Goal: Information Seeking & Learning: Learn about a topic

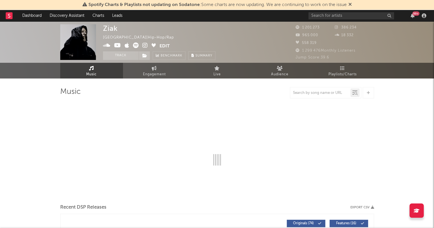
click at [327, 20] on div "99 +" at bounding box center [369, 15] width 120 height 11
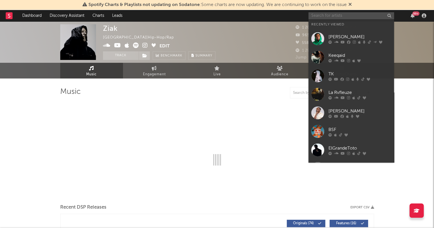
click at [326, 18] on input "text" at bounding box center [352, 15] width 86 height 7
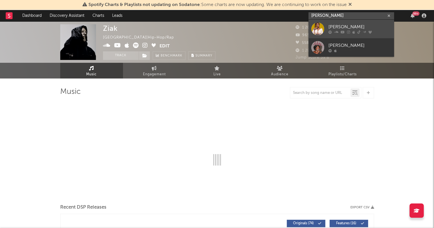
type input "[PERSON_NAME]"
click at [324, 31] on div at bounding box center [317, 29] width 13 height 13
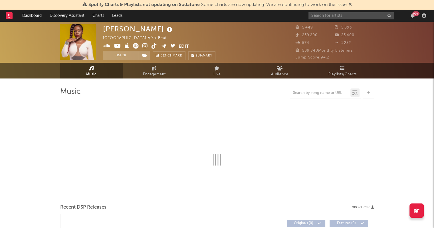
select select "1w"
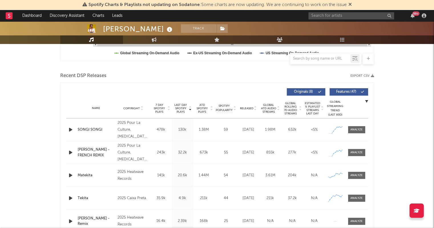
scroll to position [177, 0]
click at [363, 131] on div at bounding box center [357, 129] width 12 height 4
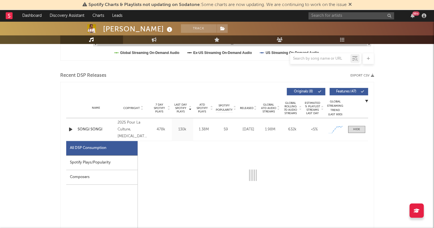
select select "1w"
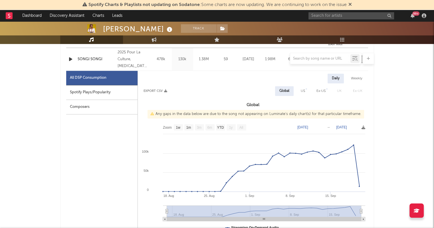
scroll to position [259, 0]
